Goal: Book appointment/travel/reservation

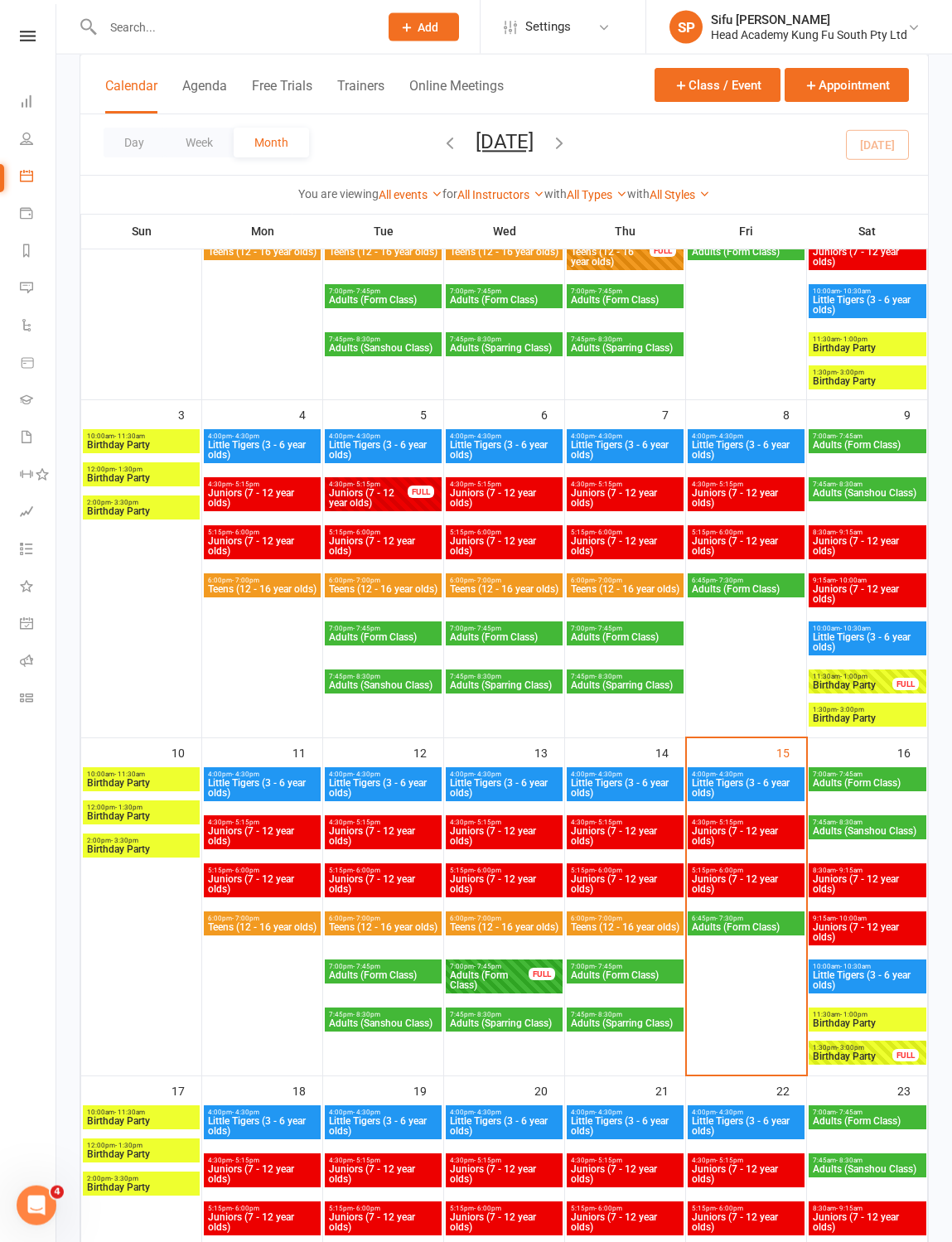
scroll to position [290, 0]
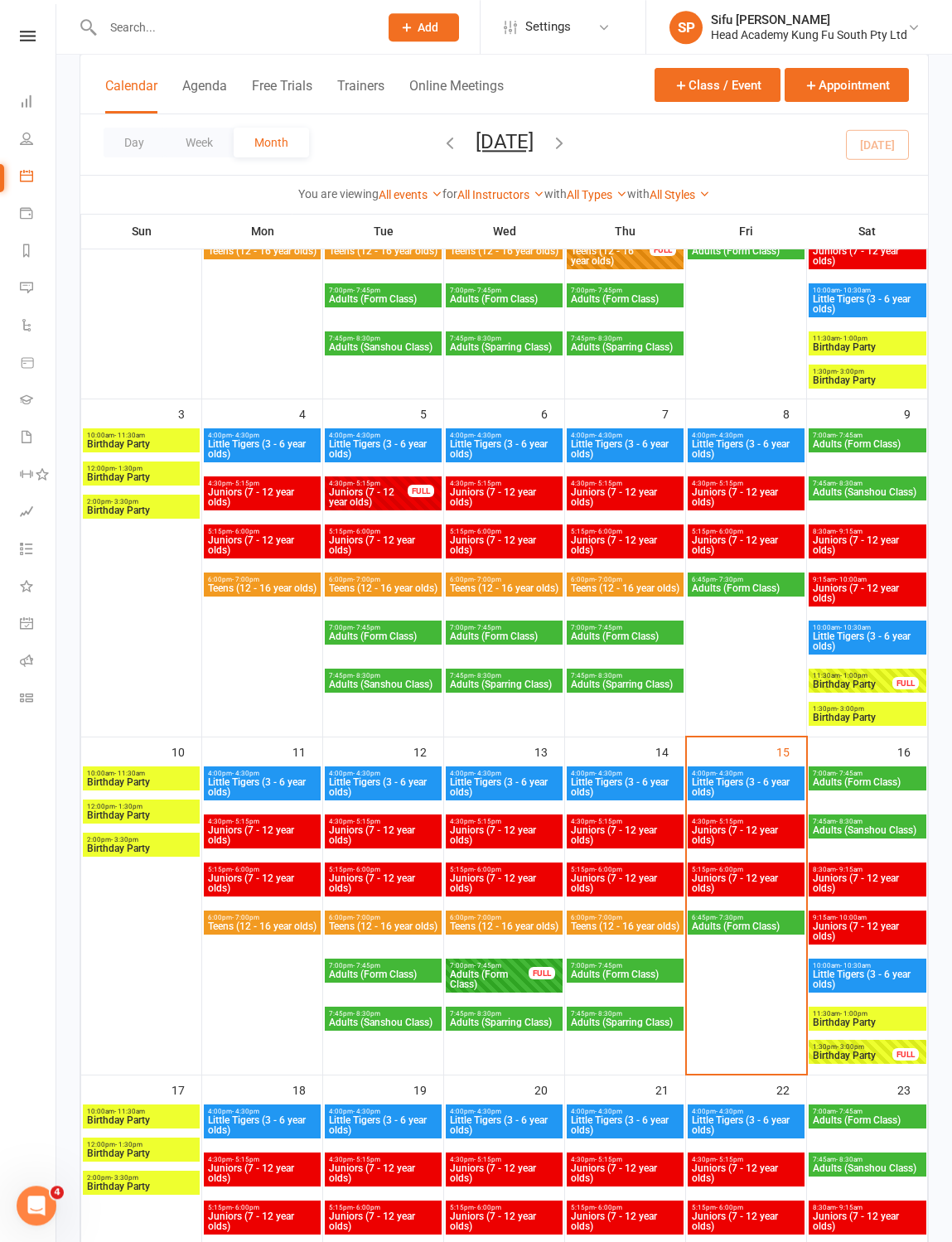
click at [776, 845] on span "Juniors (7 - 12 year olds)" at bounding box center [746, 835] width 110 height 20
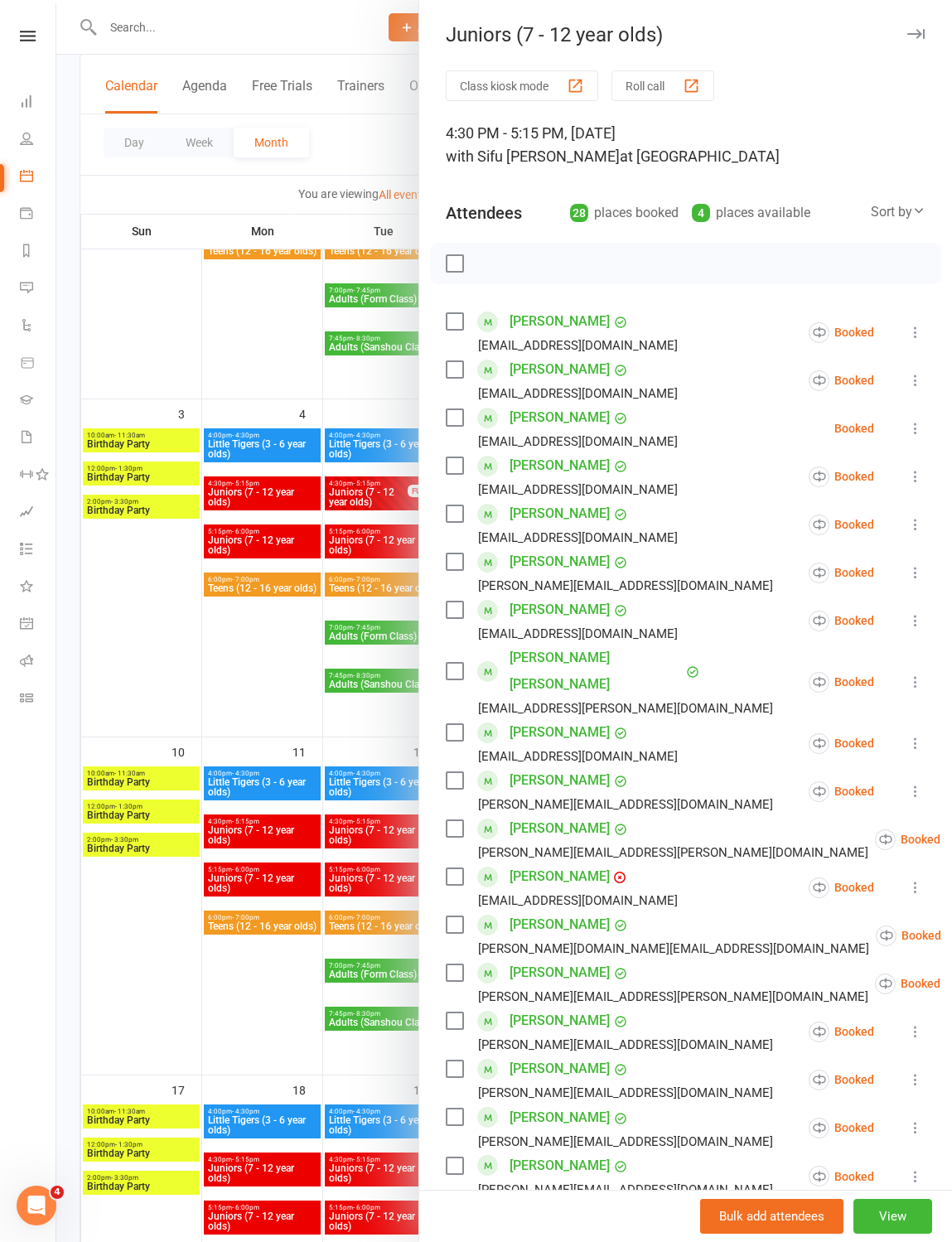
click at [462, 373] on label at bounding box center [454, 369] width 16 height 16
click at [462, 470] on label at bounding box center [454, 466] width 16 height 16
click at [449, 663] on label at bounding box center [454, 671] width 16 height 16
click at [447, 724] on label at bounding box center [454, 732] width 16 height 16
click at [460, 820] on label at bounding box center [454, 829] width 16 height 16
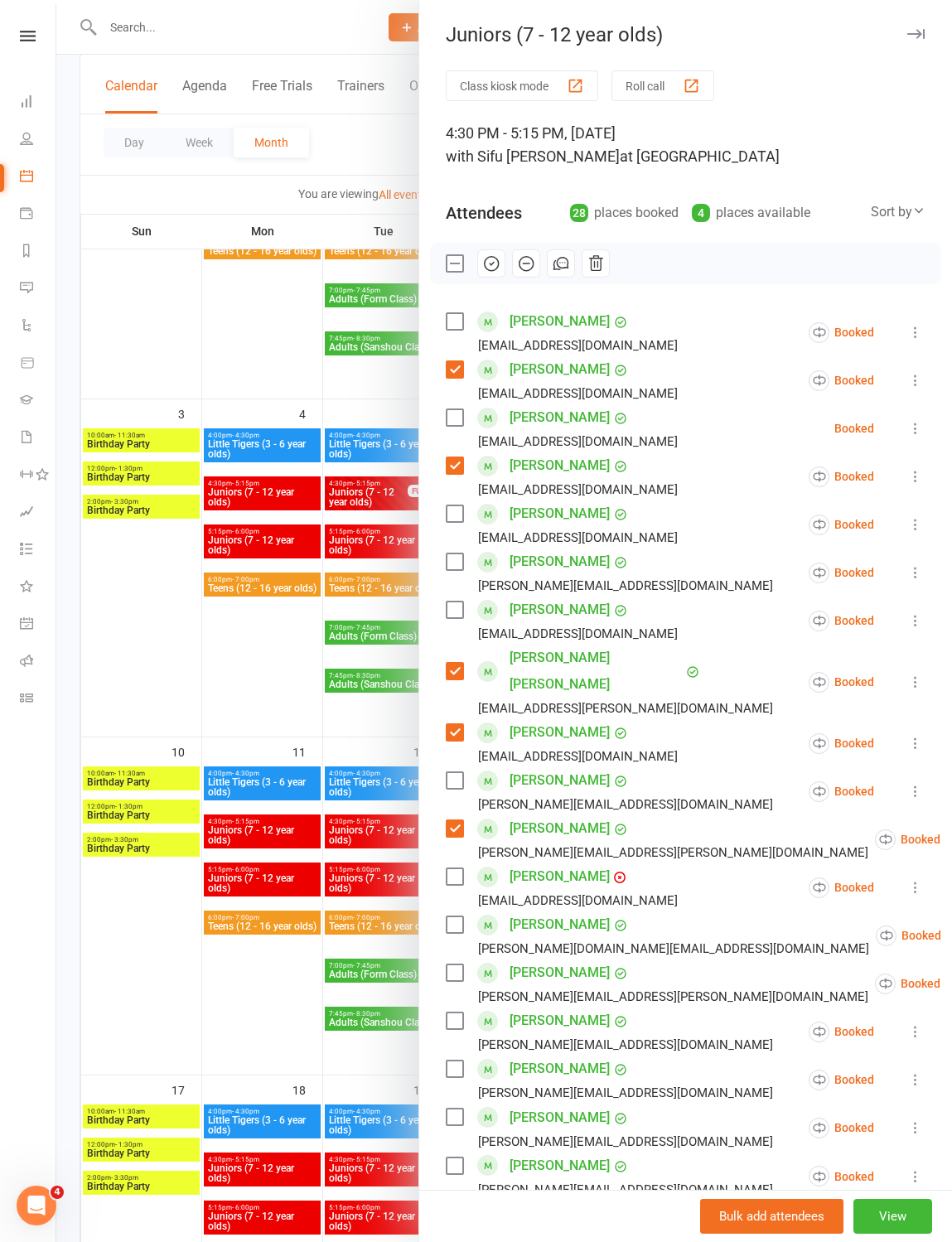
click at [462, 917] on label at bounding box center [454, 925] width 16 height 16
click at [453, 964] on label at bounding box center [454, 973] width 16 height 16
click at [462, 1013] on label at bounding box center [454, 1021] width 16 height 16
click at [458, 1061] on label at bounding box center [454, 1069] width 16 height 16
click at [461, 1109] on label at bounding box center [454, 1117] width 16 height 16
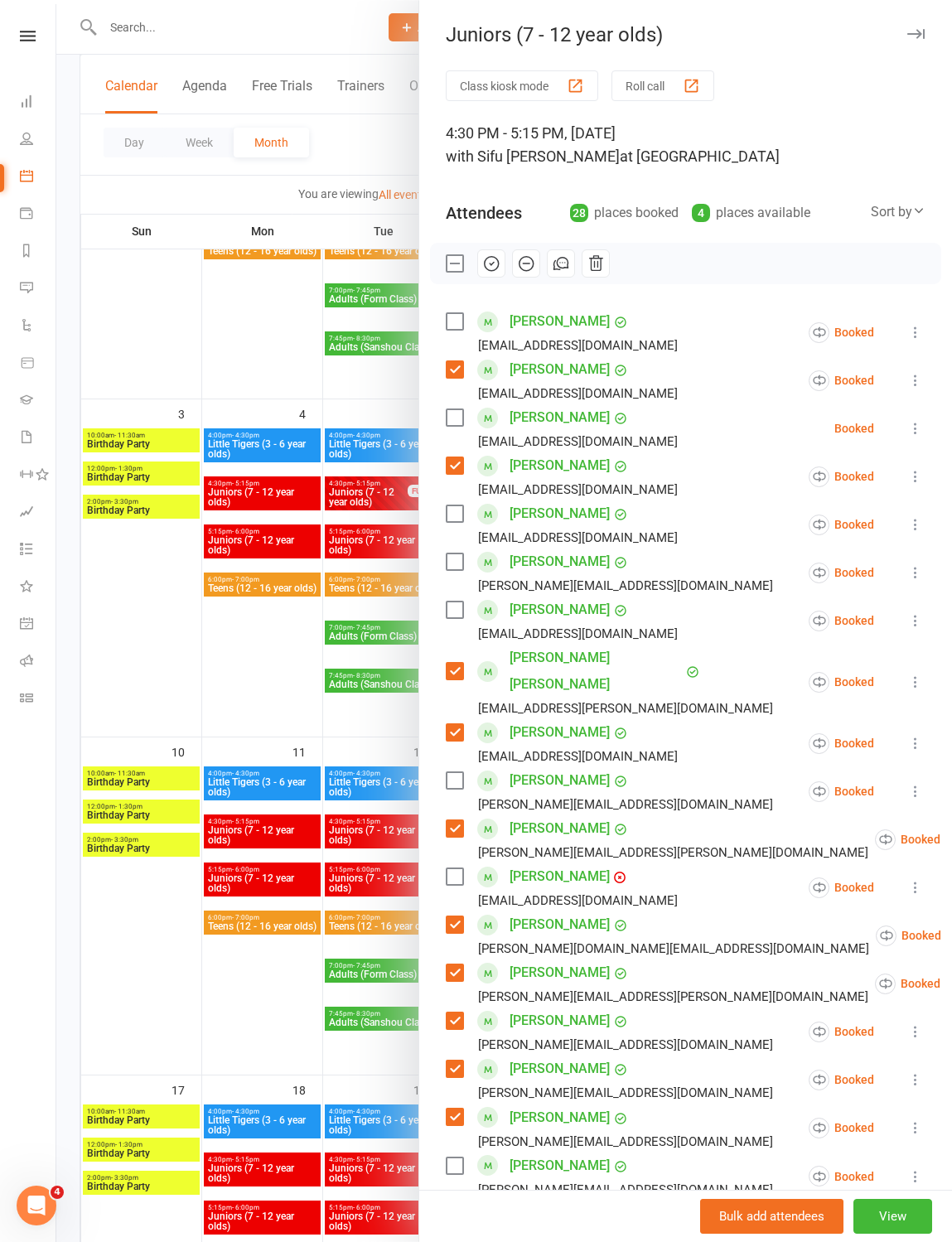
click at [460, 1205] on label at bounding box center [454, 1214] width 16 height 16
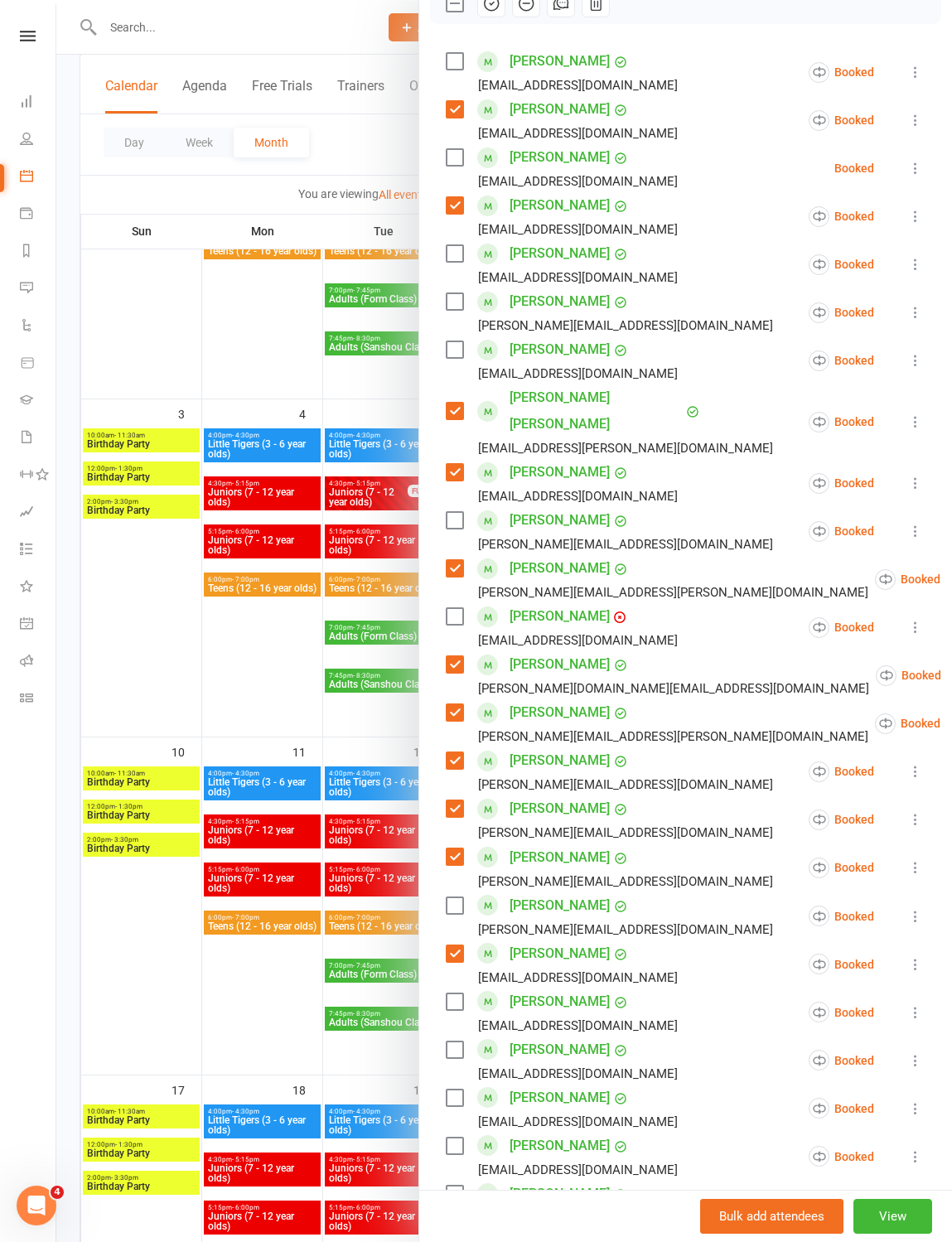
scroll to position [265, 0]
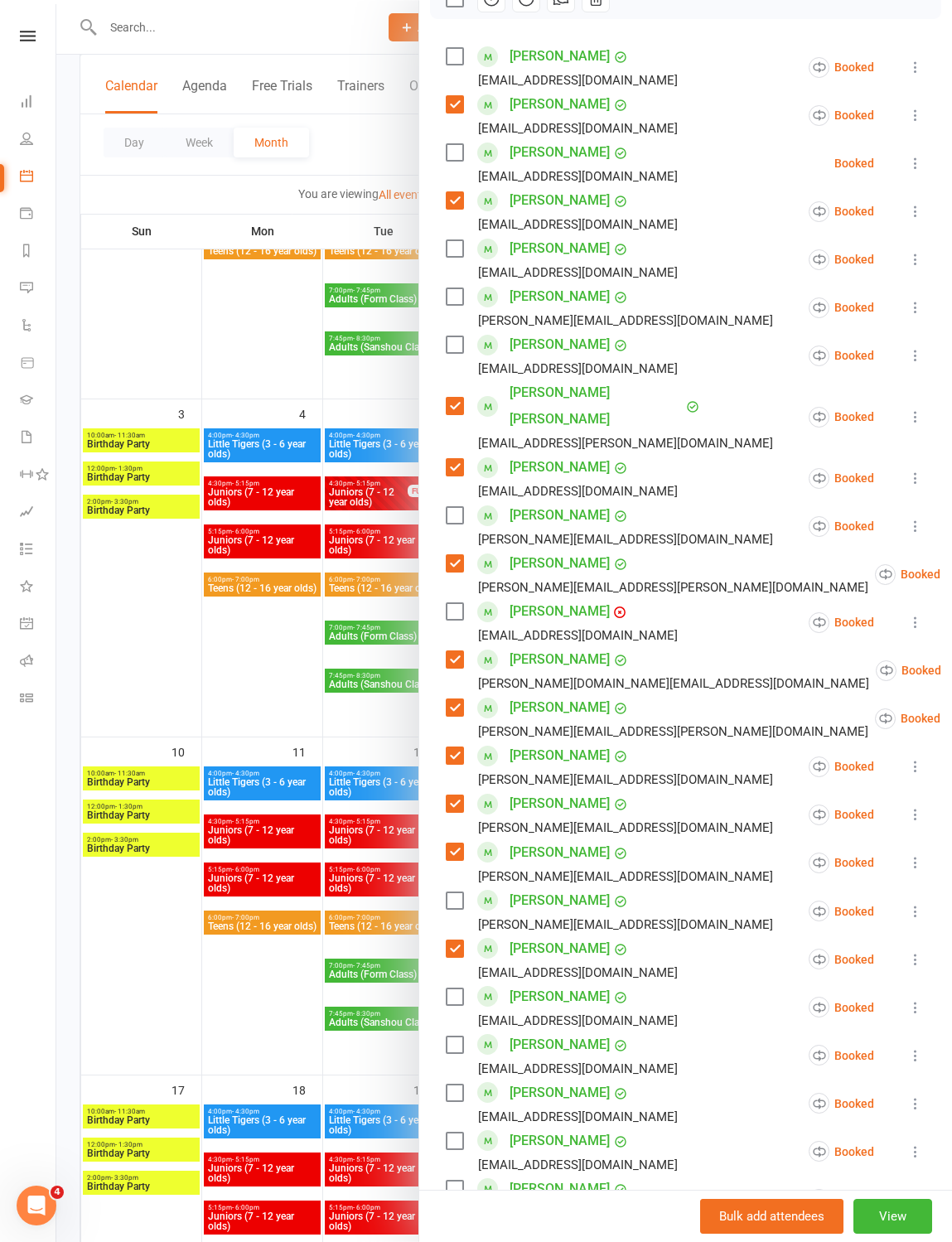
click at [461, 988] on label at bounding box center [454, 996] width 16 height 16
click at [454, 1133] on label at bounding box center [454, 1141] width 16 height 16
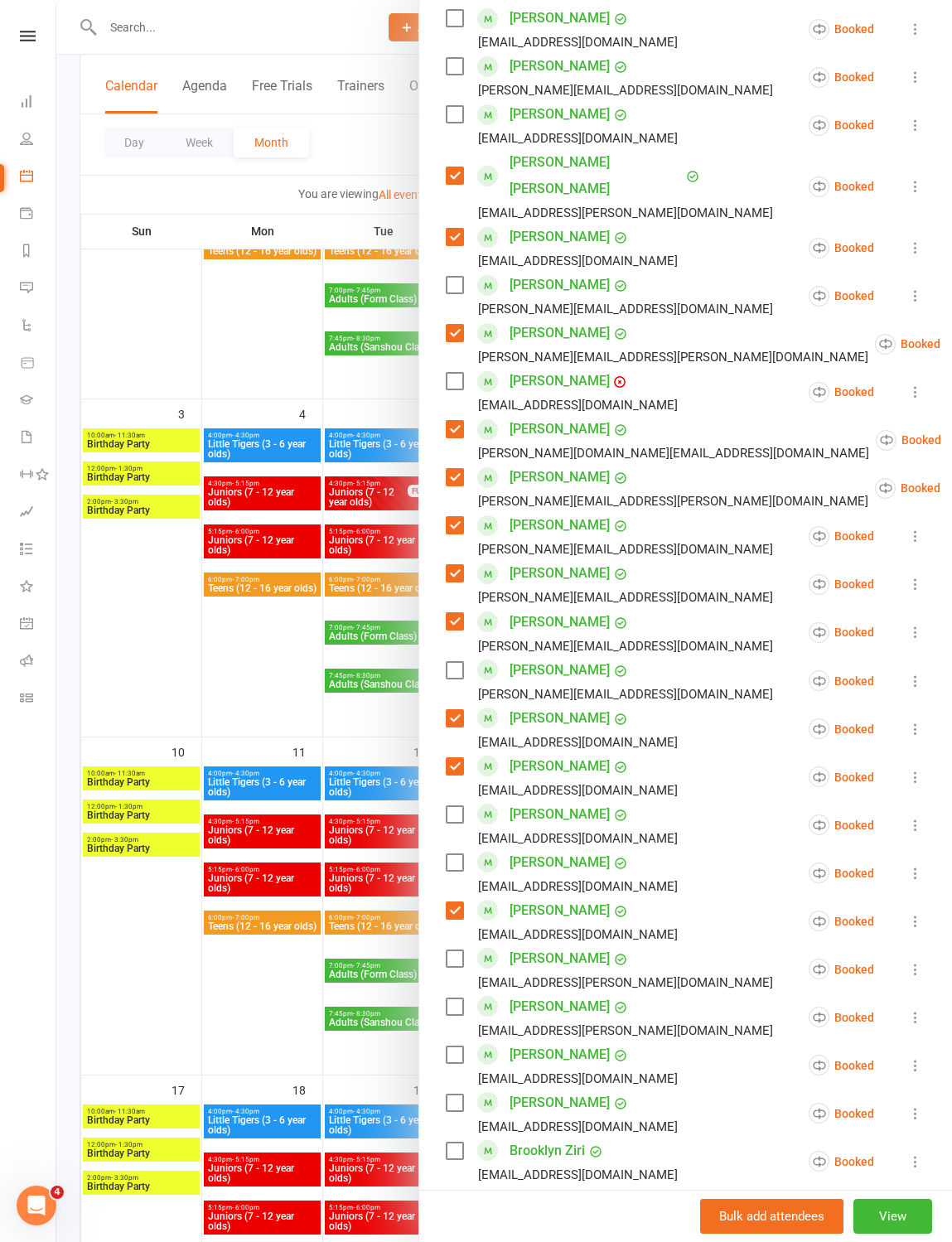
scroll to position [500, 0]
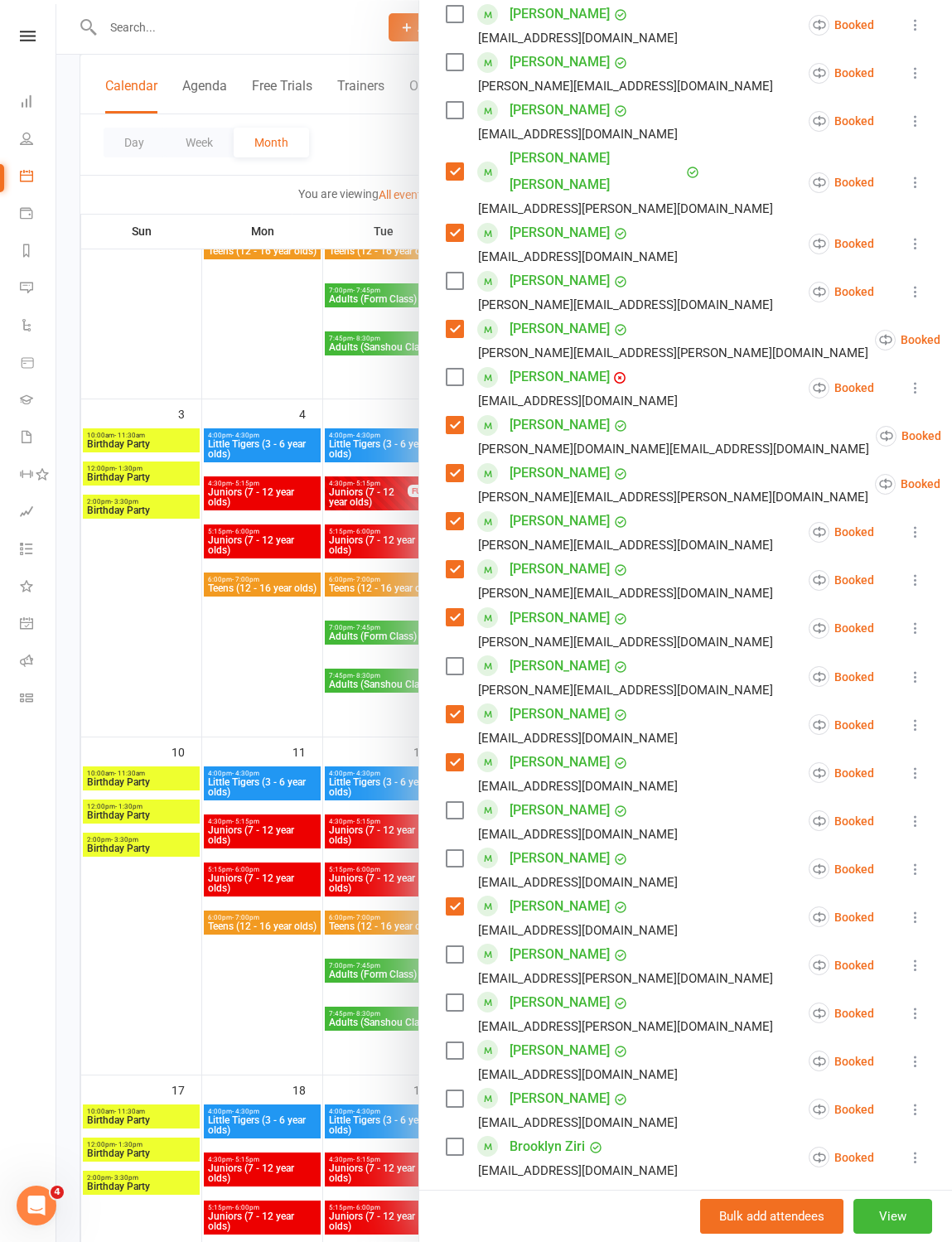
click at [456, 1042] on label at bounding box center [454, 1050] width 16 height 16
click at [457, 1091] on label at bounding box center [454, 1099] width 16 height 16
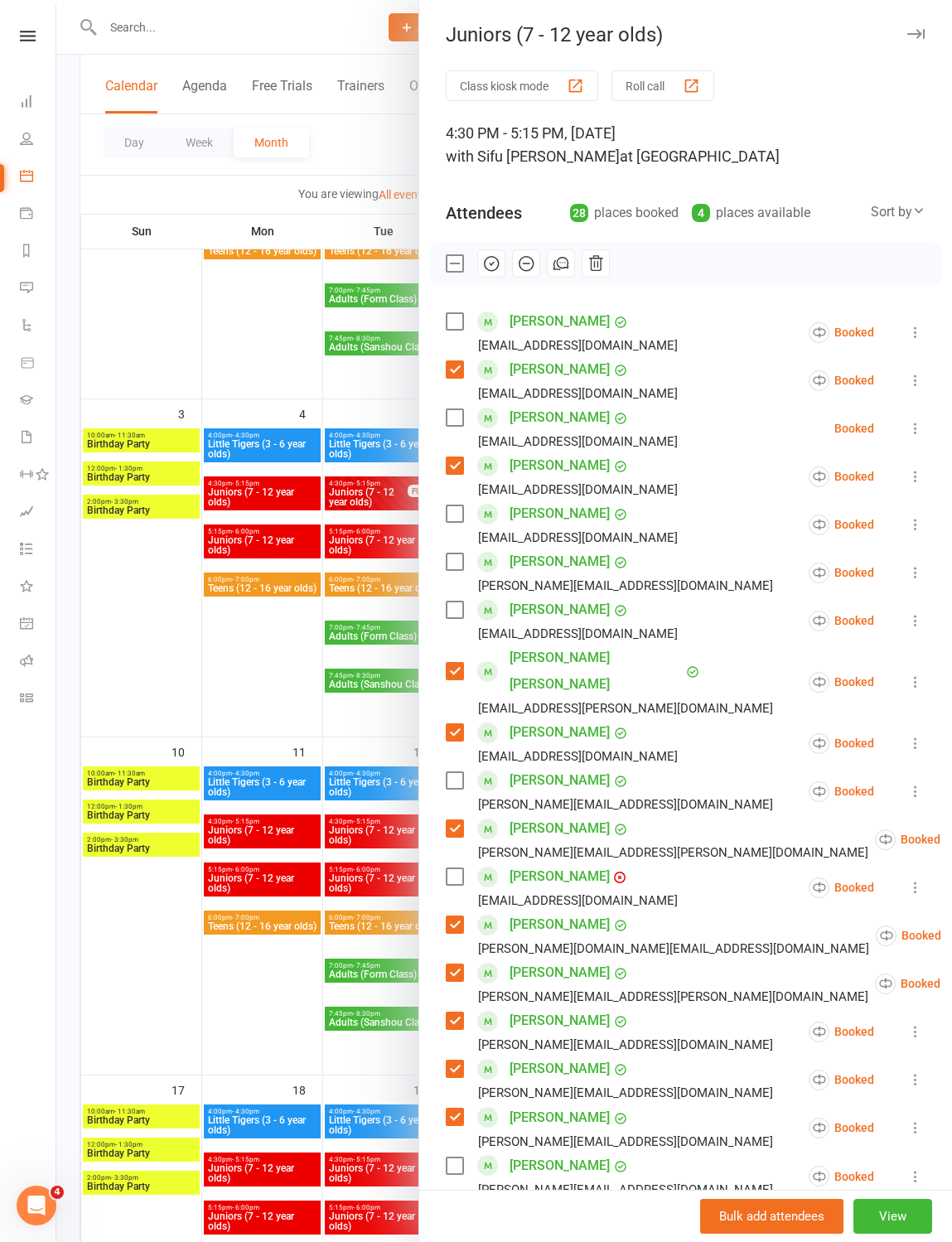
scroll to position [0, 0]
click at [505, 264] on button "button" at bounding box center [491, 263] width 28 height 28
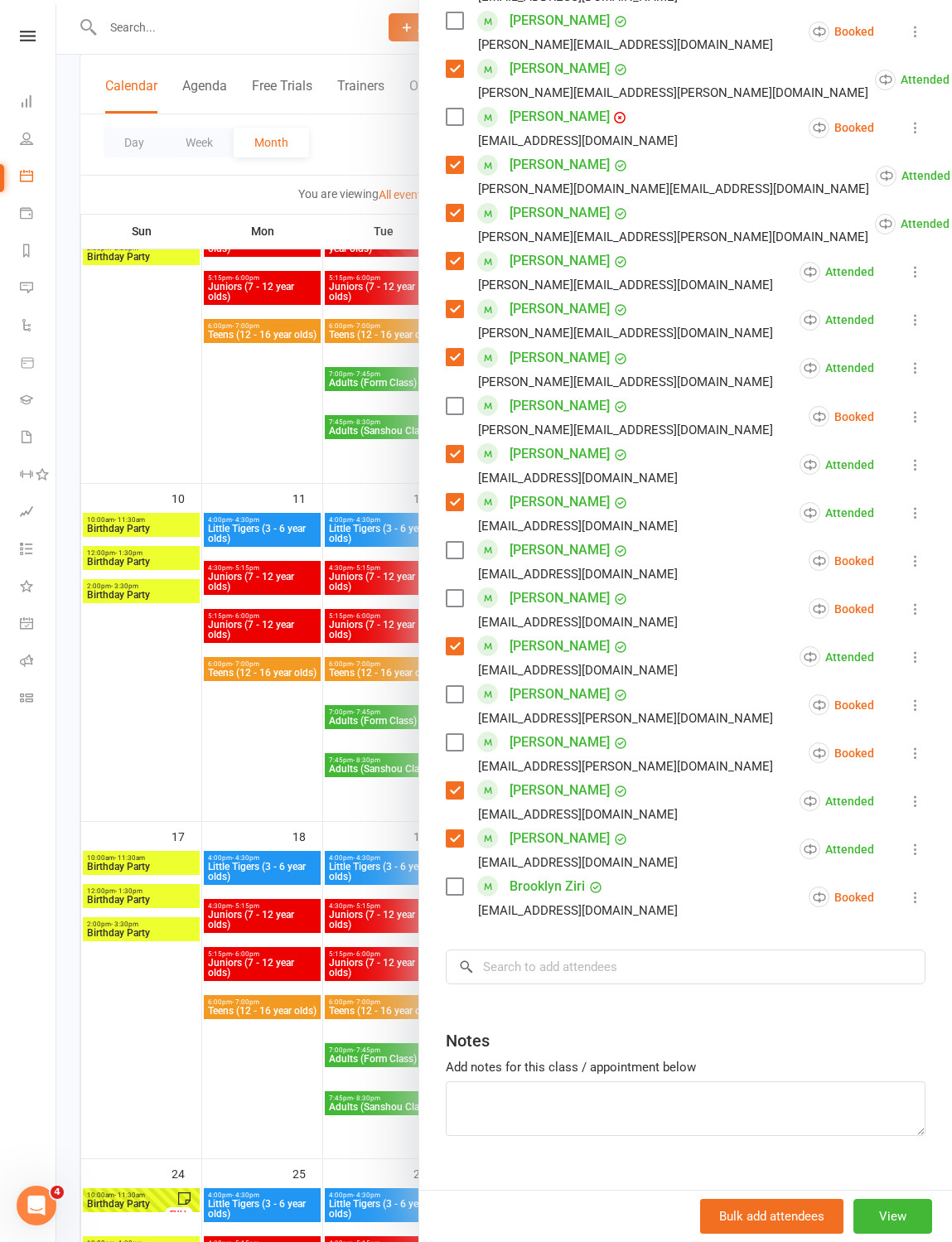
scroll to position [758, 0]
click at [637, 951] on input "search" at bounding box center [684, 969] width 479 height 35
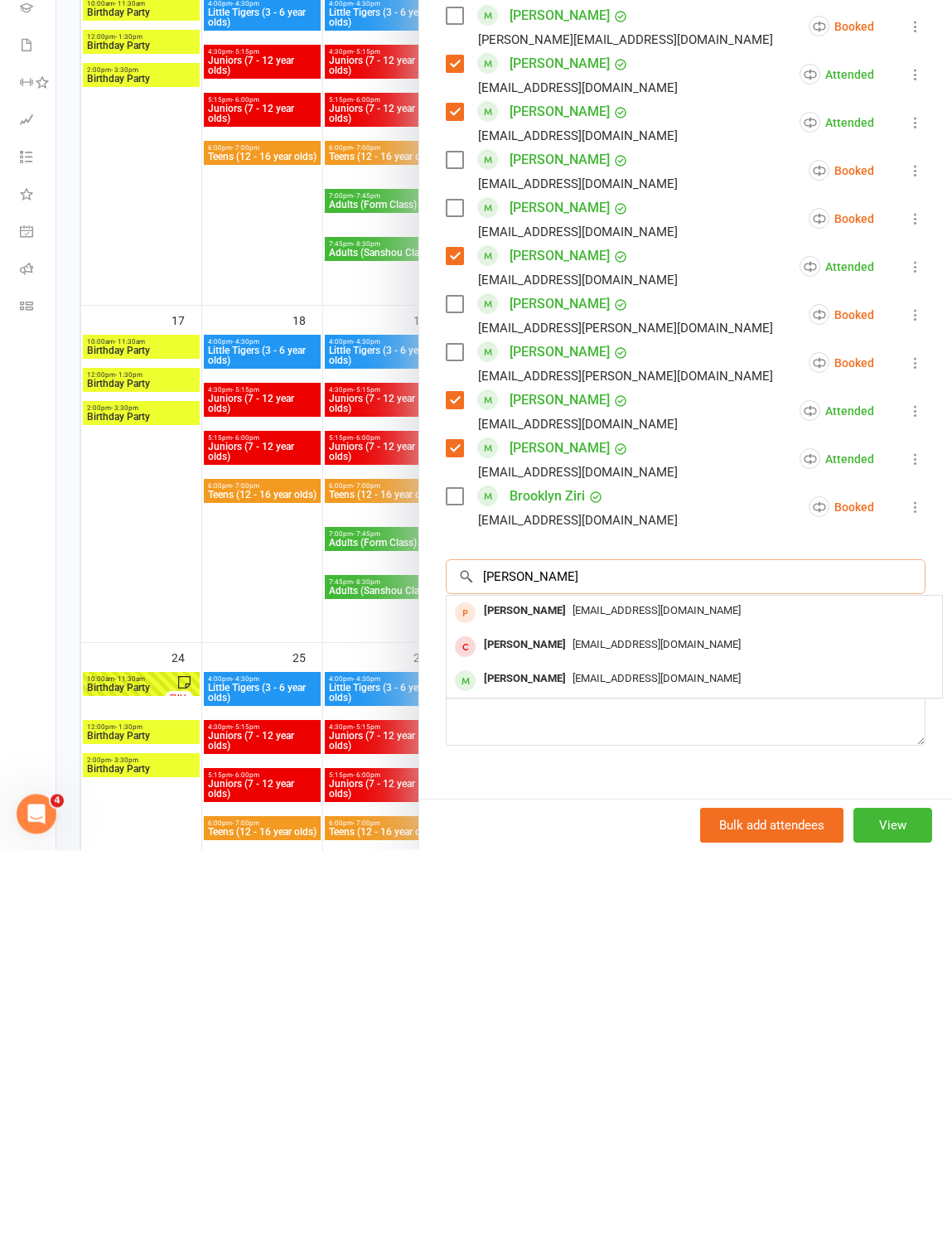
type input "[PERSON_NAME]"
click at [647, 1064] on span "[EMAIL_ADDRESS][DOMAIN_NAME]" at bounding box center [657, 1071] width 169 height 13
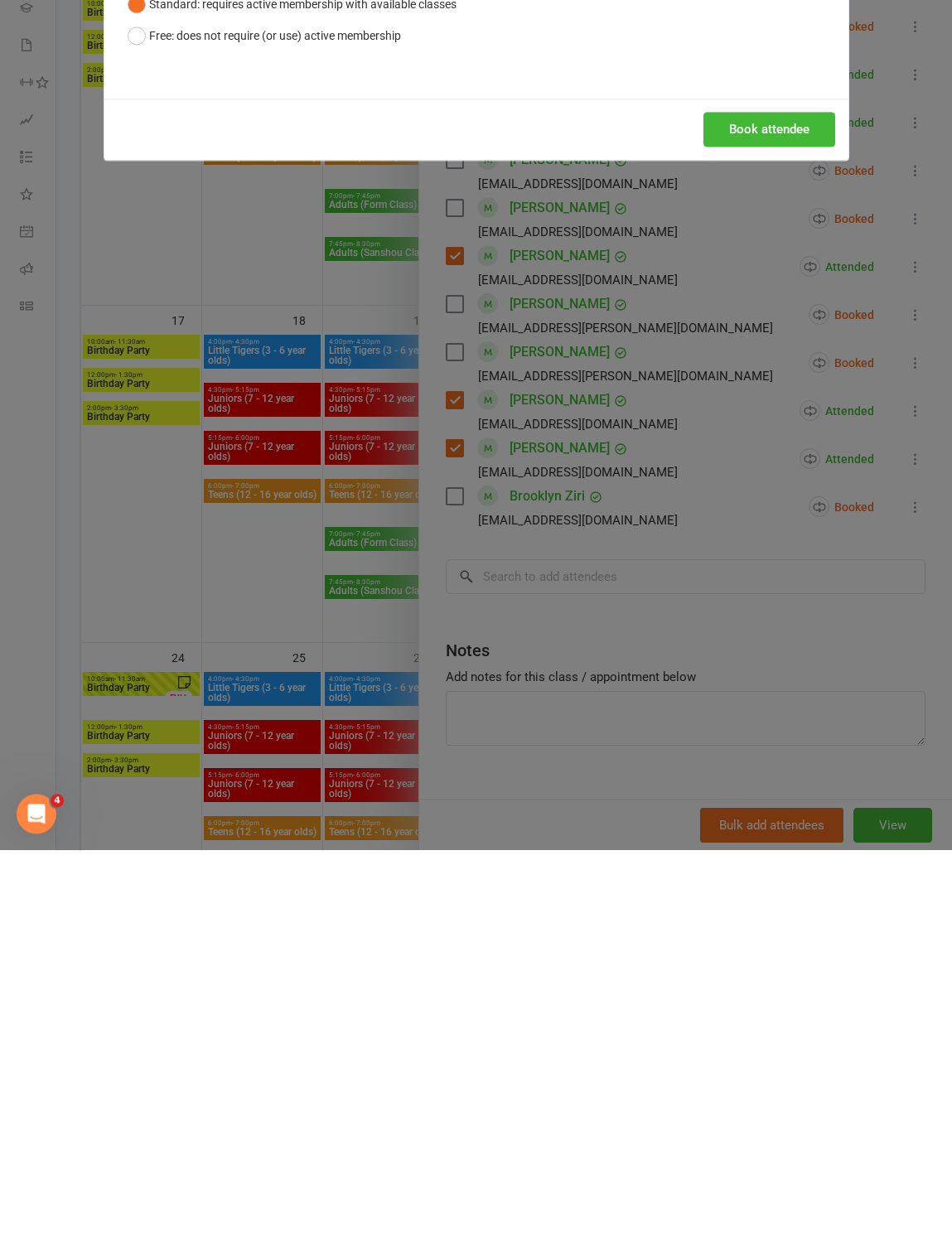
scroll to position [1060, 0]
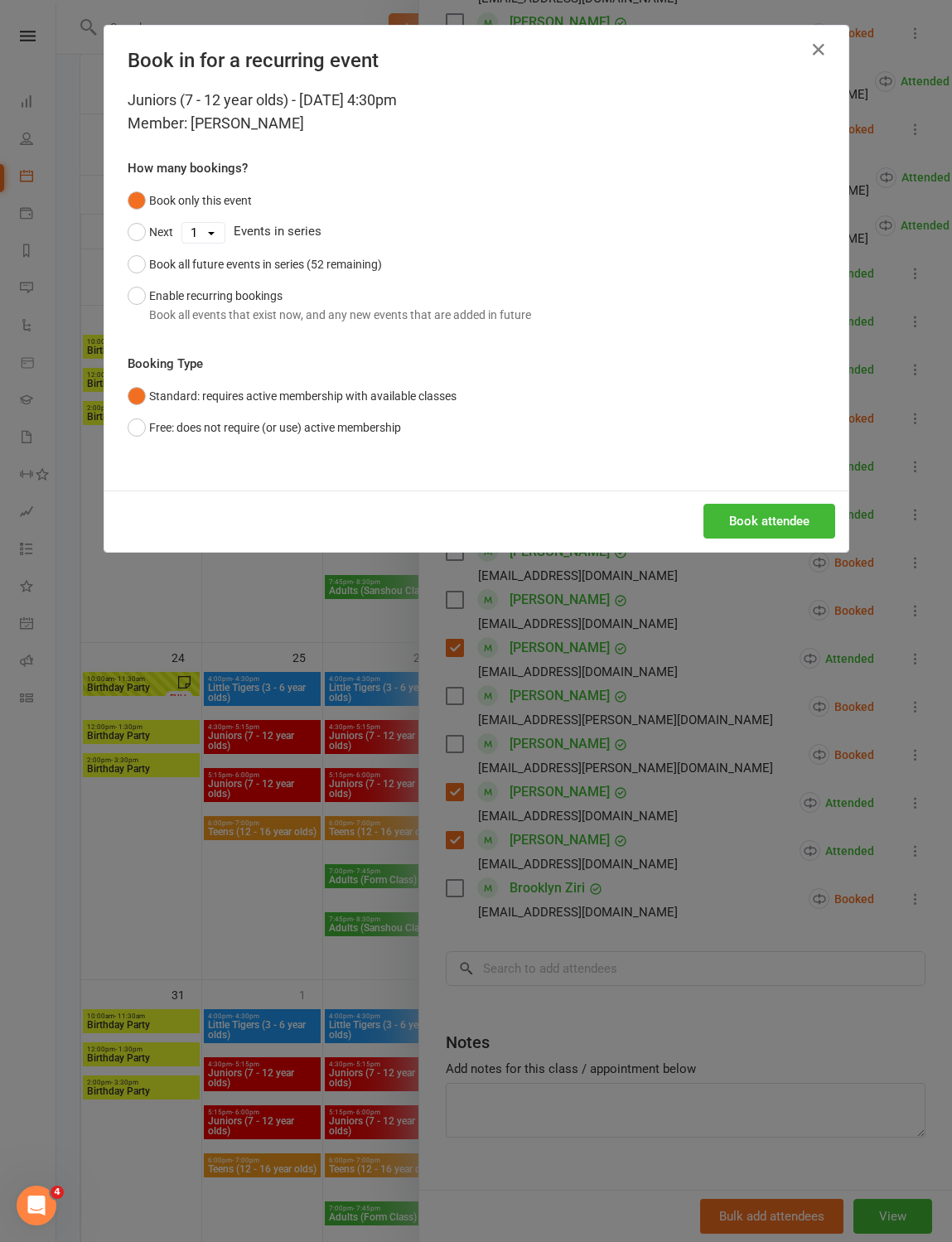
click at [144, 324] on button "Enable recurring bookings Book all events that exist now, and any new events th…" at bounding box center [329, 305] width 403 height 50
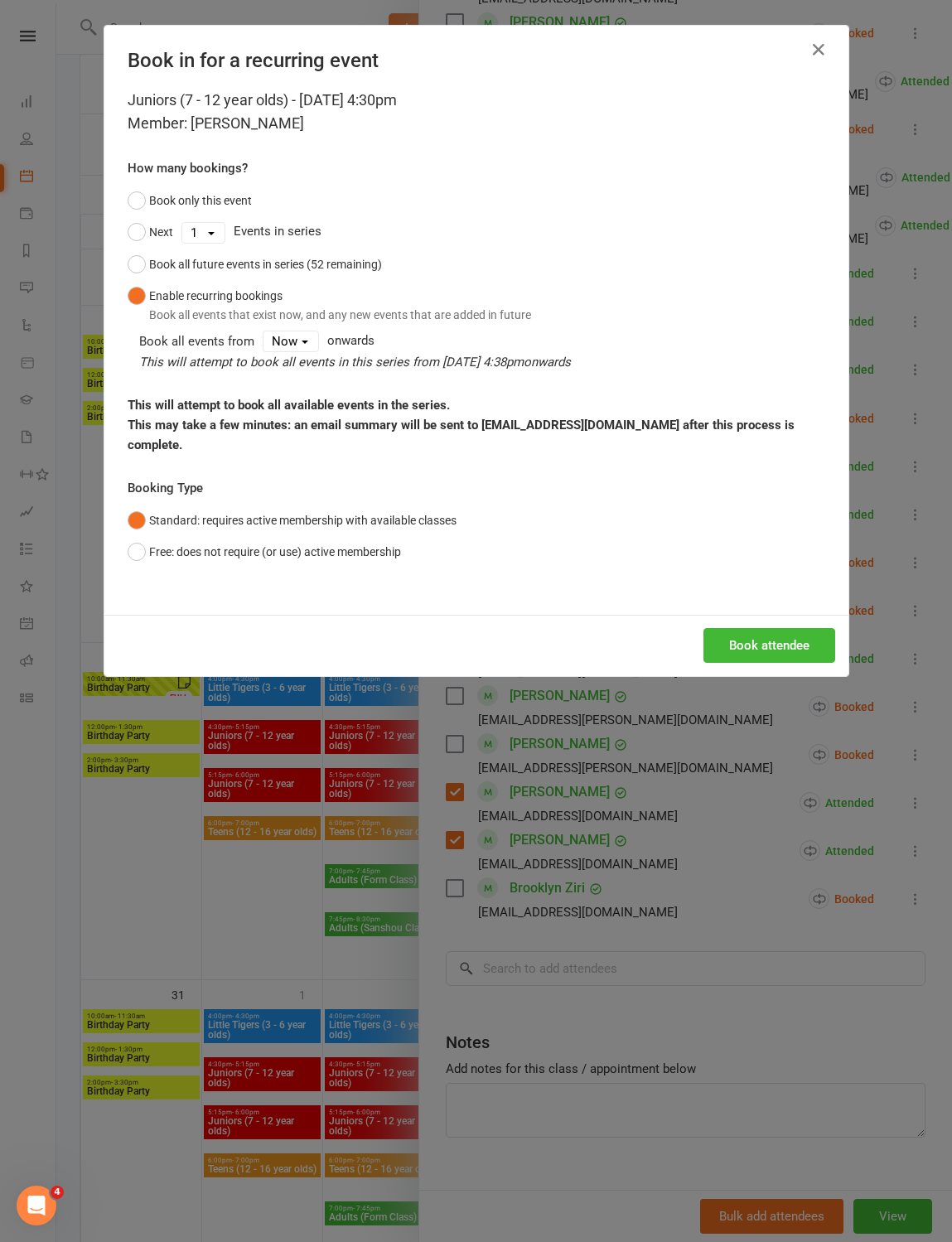
click at [781, 663] on button "Book attendee" at bounding box center [769, 645] width 132 height 35
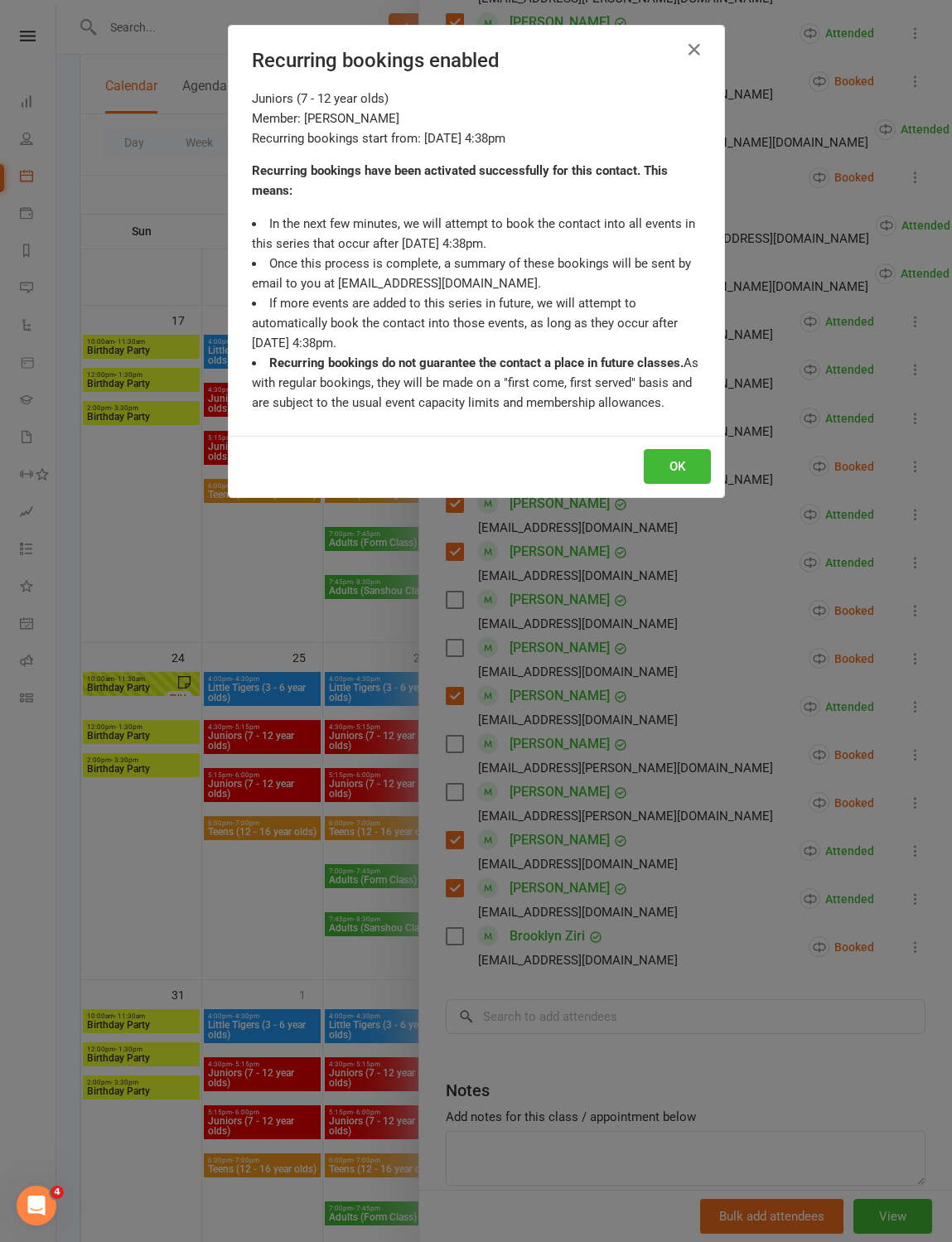
click at [694, 484] on button "OK" at bounding box center [676, 467] width 67 height 35
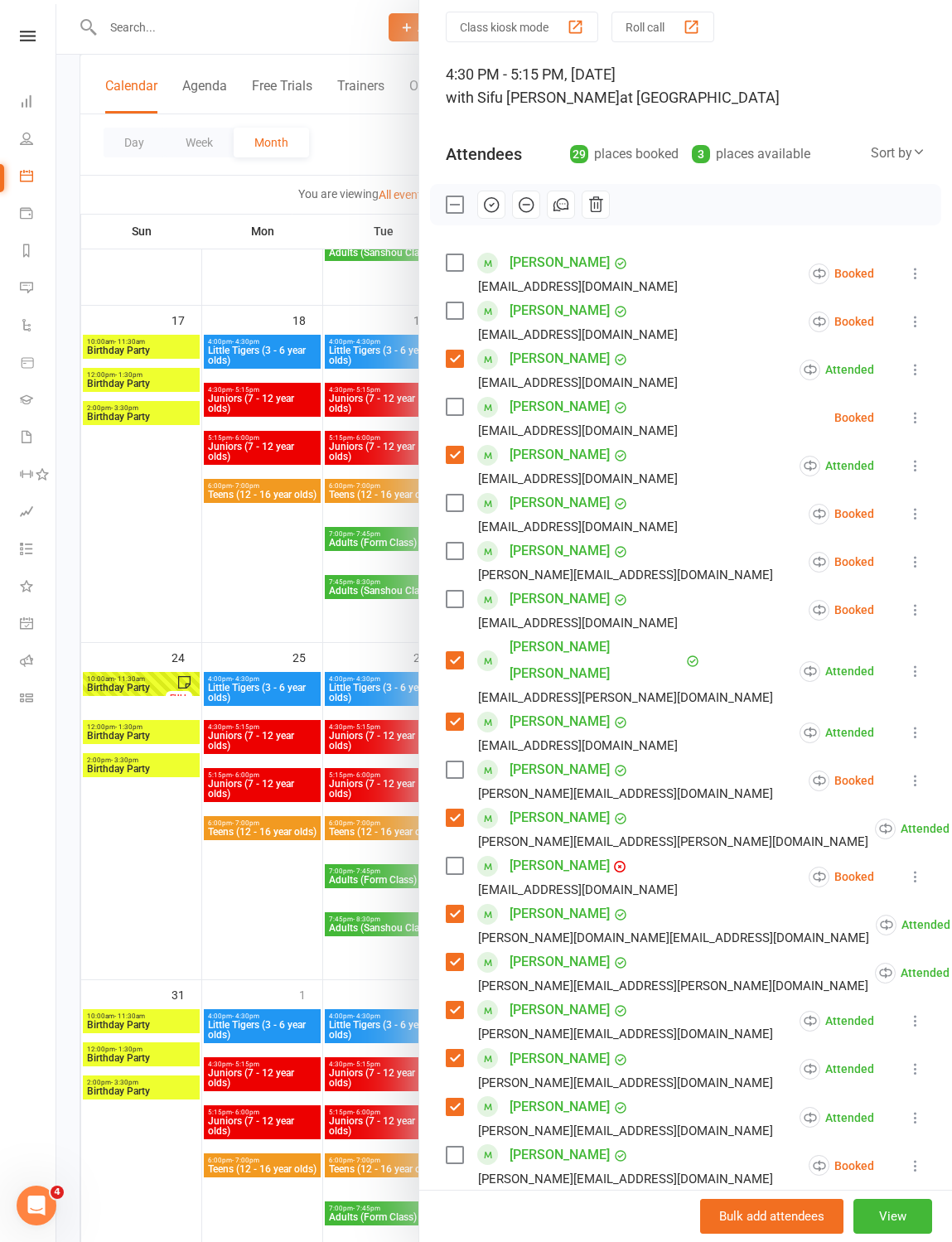
scroll to position [64, 0]
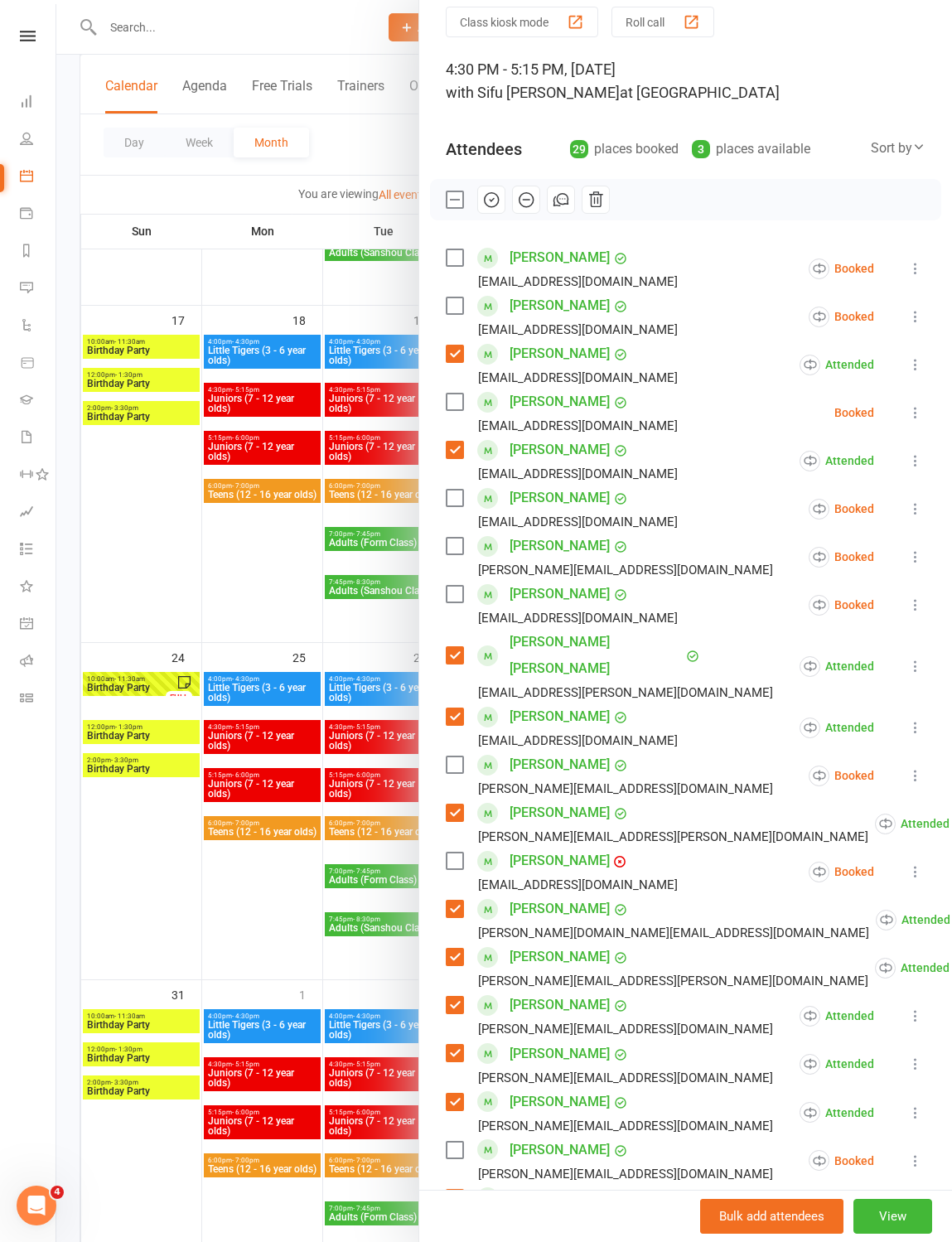
click at [459, 266] on label at bounding box center [454, 258] width 16 height 16
click at [497, 210] on button "button" at bounding box center [491, 199] width 28 height 28
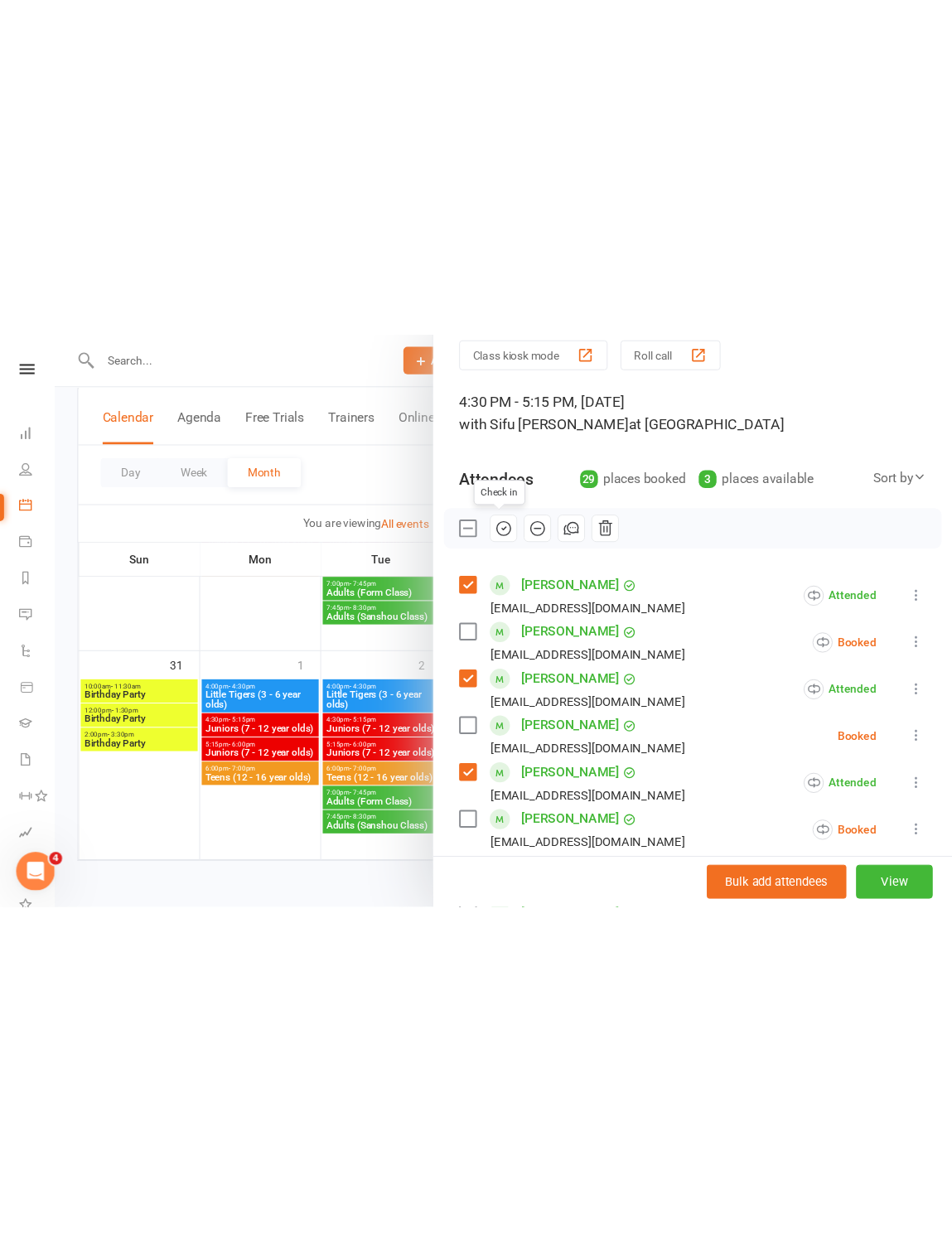
scroll to position [817, 0]
